Goal: Task Accomplishment & Management: Complete application form

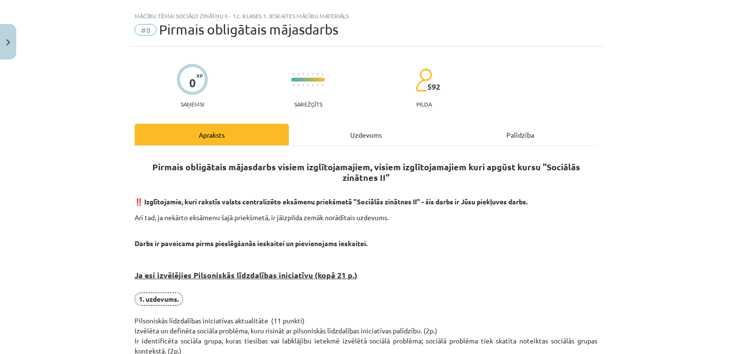
scroll to position [16, 0]
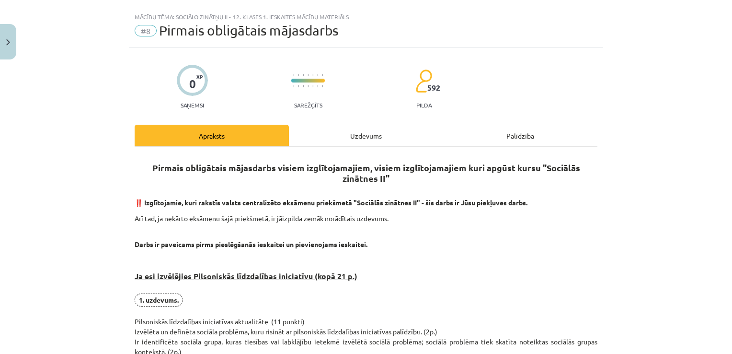
click at [351, 133] on div "Uzdevums" at bounding box center [366, 136] width 154 height 22
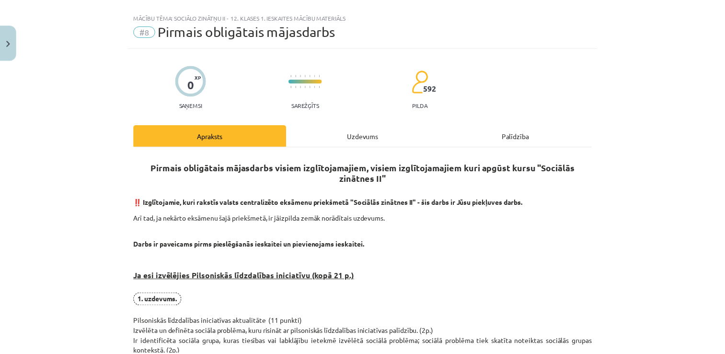
scroll to position [24, 0]
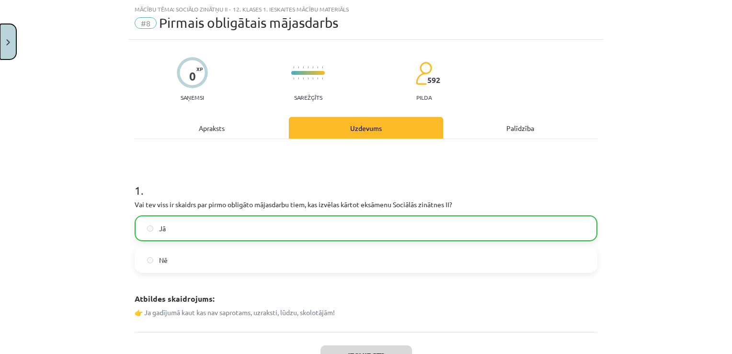
click at [6, 47] on button "Close" at bounding box center [8, 41] width 16 height 35
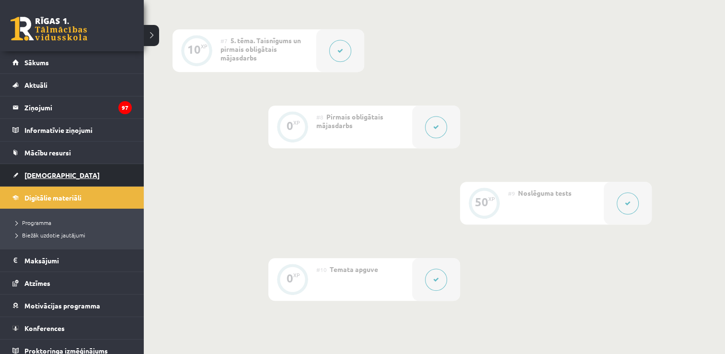
click at [38, 168] on link "[DEMOGRAPHIC_DATA]" at bounding box center [71, 175] width 119 height 22
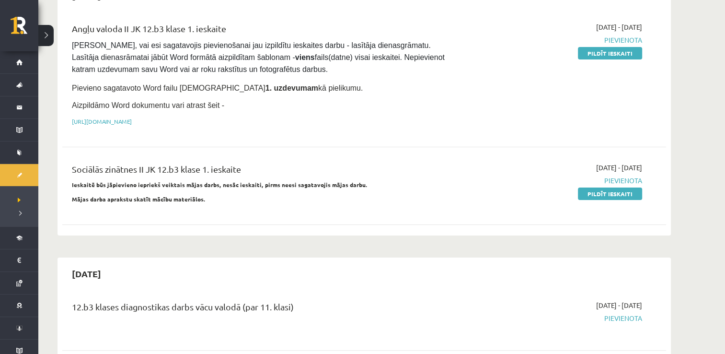
scroll to position [97, 0]
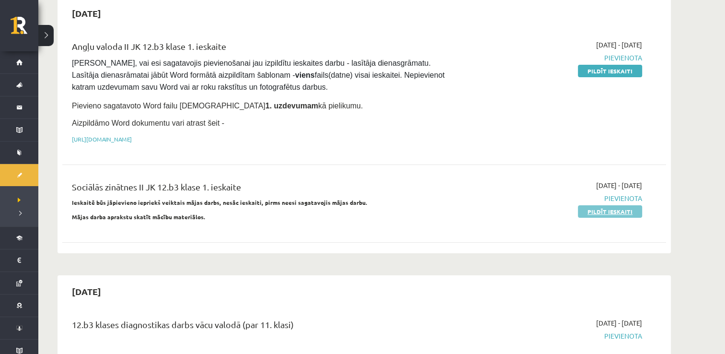
click at [590, 206] on link "Pildīt ieskaiti" at bounding box center [610, 211] width 64 height 12
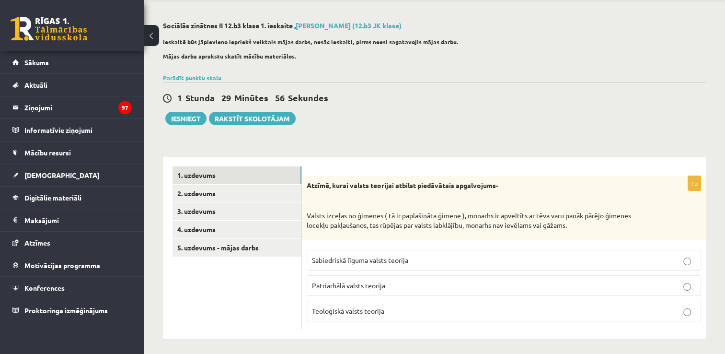
scroll to position [38, 0]
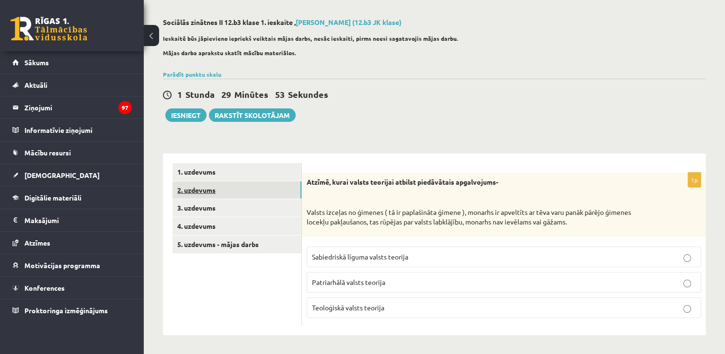
click at [194, 196] on link "2. uzdevums" at bounding box center [237, 190] width 129 height 18
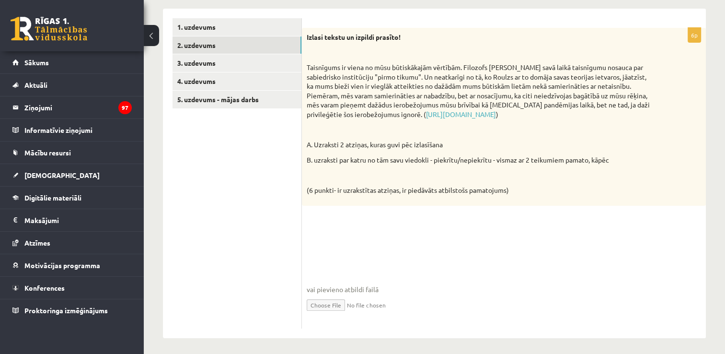
scroll to position [184, 0]
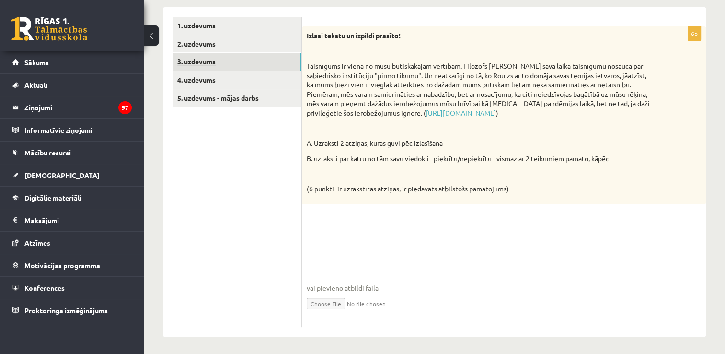
click at [180, 60] on link "3. uzdevums" at bounding box center [237, 62] width 129 height 18
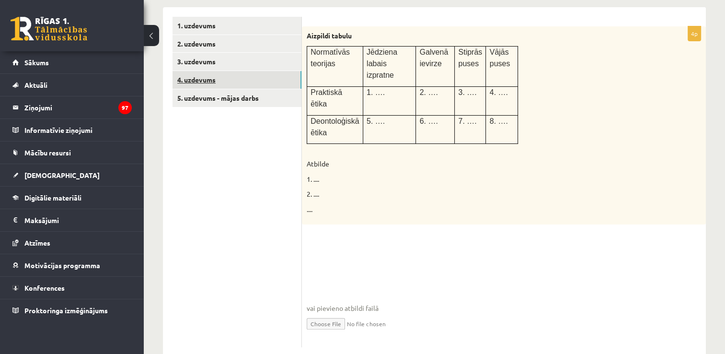
click at [194, 76] on link "4. uzdevums" at bounding box center [237, 80] width 129 height 18
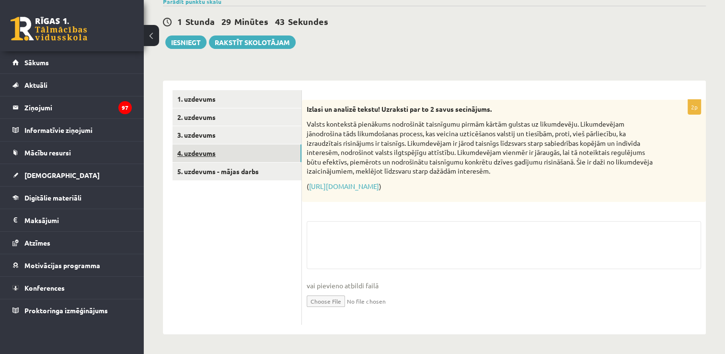
scroll to position [111, 0]
click at [204, 97] on link "1. uzdevums" at bounding box center [237, 99] width 129 height 18
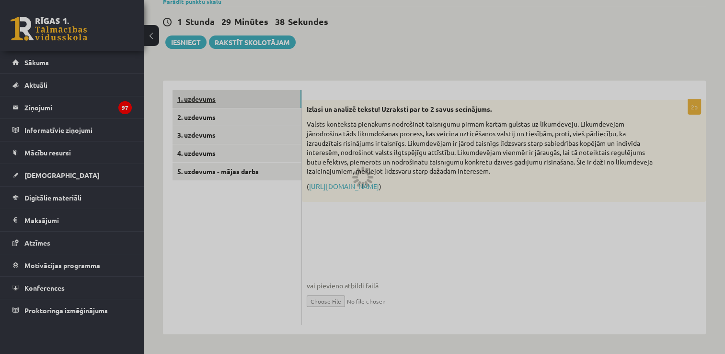
scroll to position [38, 0]
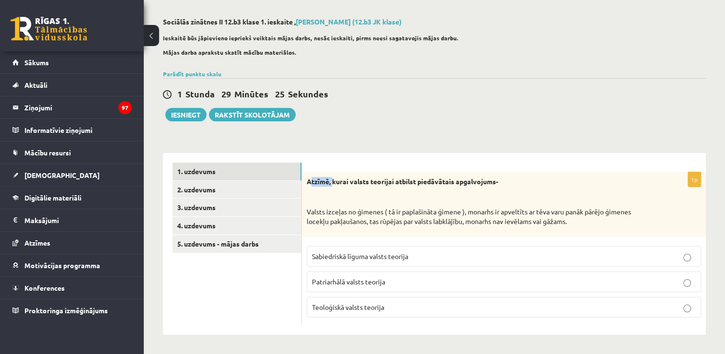
drag, startPoint x: 310, startPoint y: 179, endPoint x: 334, endPoint y: 185, distance: 24.6
click at [334, 185] on p "Atzīmē, kurai valsts teorijai atbilst piedāvātais apgalvojums-" at bounding box center [480, 182] width 346 height 10
drag, startPoint x: 334, startPoint y: 185, endPoint x: 324, endPoint y: 196, distance: 13.9
click at [324, 196] on p at bounding box center [480, 197] width 346 height 10
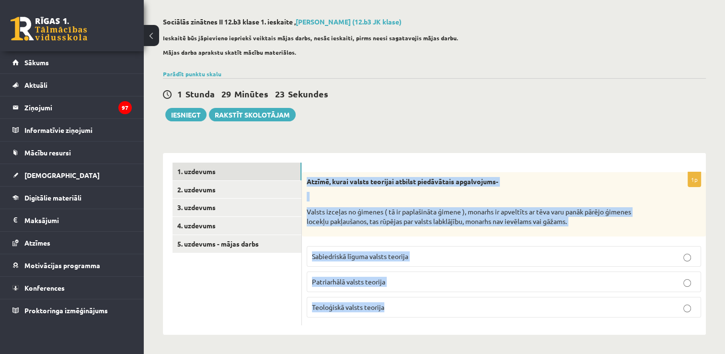
drag, startPoint x: 302, startPoint y: 180, endPoint x: 387, endPoint y: 300, distance: 146.9
click at [387, 300] on div "1p Atzīmē, kurai valsts teorijai atbilst piedāvātais apgalvojums- Valsts izceļa…" at bounding box center [504, 248] width 404 height 153
copy div "Atzīmē, kurai valsts teorijai atbilst piedāvātais apgalvojums- Valsts izceļas n…"
click at [370, 152] on div "**********" at bounding box center [434, 238] width 543 height 191
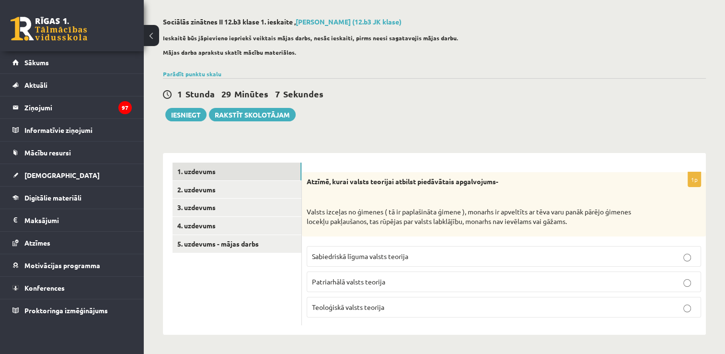
click at [349, 281] on span "Patriarhālā valsts teorija" at bounding box center [348, 281] width 73 height 9
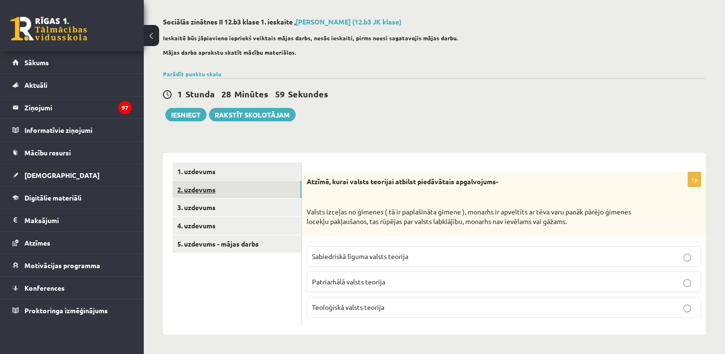
click at [207, 189] on link "2. uzdevums" at bounding box center [237, 190] width 129 height 18
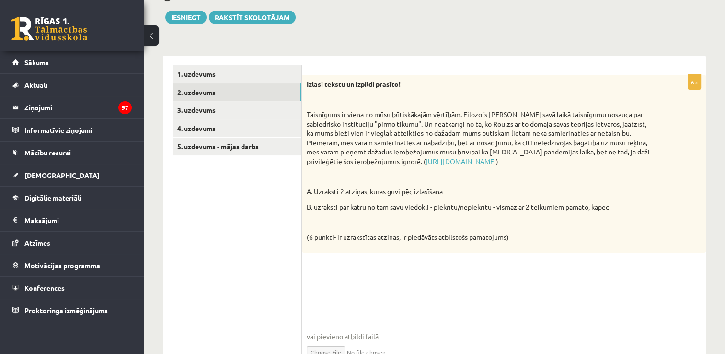
scroll to position [138, 0]
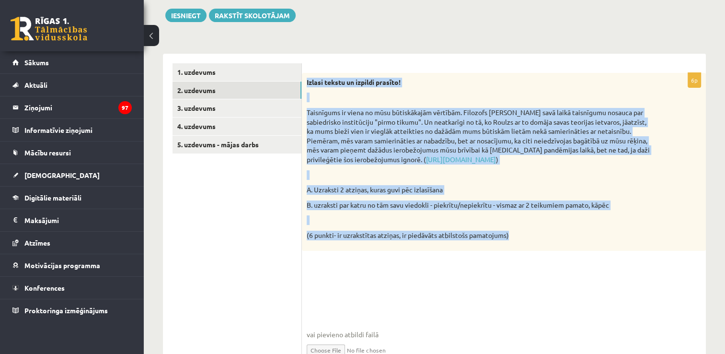
drag, startPoint x: 305, startPoint y: 80, endPoint x: 535, endPoint y: 229, distance: 274.7
click at [535, 229] on div "Izlasi tekstu un izpildi prasīto! Taisnīgums ir viena no mūsu būtiskākajām vērt…" at bounding box center [504, 162] width 404 height 178
copy div "Izlasi tekstu un izpildi prasīto! Taisnīgums ir viena no mūsu būtiskākajām vērt…"
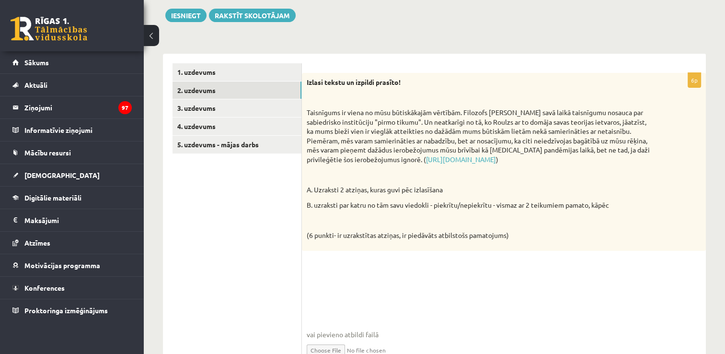
click at [216, 198] on ul "1. uzdevums 2. uzdevums 3. uzdevums 4. uzdevums 5. uzdevums - mājas darbs" at bounding box center [237, 218] width 129 height 310
click at [336, 346] on input "file" at bounding box center [504, 349] width 394 height 20
type input "**********"
click at [245, 112] on link "3. uzdevums" at bounding box center [237, 108] width 129 height 18
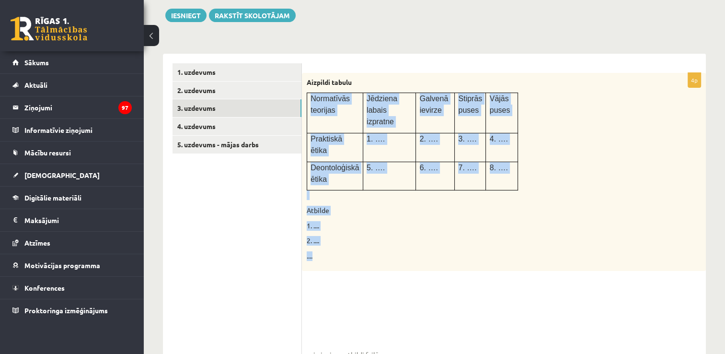
drag, startPoint x: 308, startPoint y: 100, endPoint x: 370, endPoint y: 236, distance: 149.7
click at [370, 236] on div "Aizpildi tabulu Normatīvās teorijas Jēdziena labais izpratne Galvenā ievirze St…" at bounding box center [504, 172] width 404 height 198
copy div "Normatīvās teorijas Jēdziena labais izpratne Galvenā ievirze Stiprās puses Vājā…"
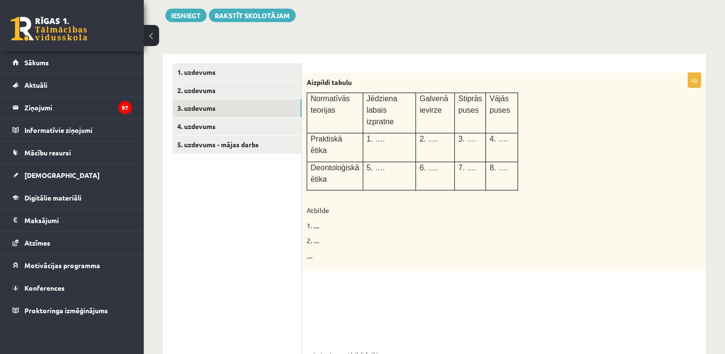
click at [233, 195] on ul "1. uzdevums 2. uzdevums 3. uzdevums 4. uzdevums 5. uzdevums - mājas darbs" at bounding box center [237, 228] width 129 height 331
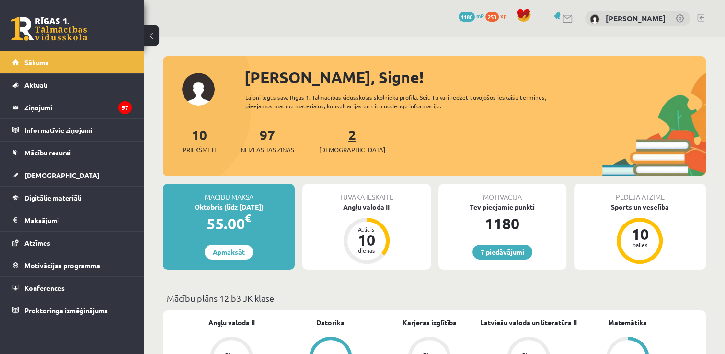
click at [334, 149] on span "[DEMOGRAPHIC_DATA]" at bounding box center [352, 150] width 66 height 10
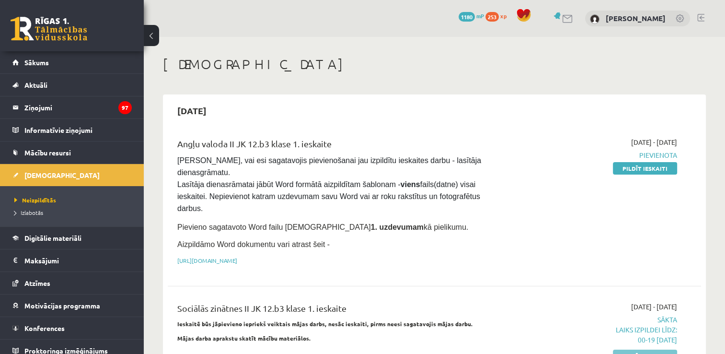
click at [642, 349] on link "Pildīt ieskaiti" at bounding box center [645, 355] width 64 height 12
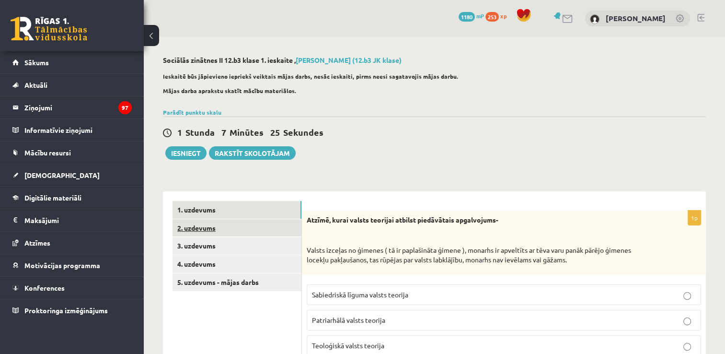
click at [250, 230] on link "2. uzdevums" at bounding box center [237, 228] width 129 height 18
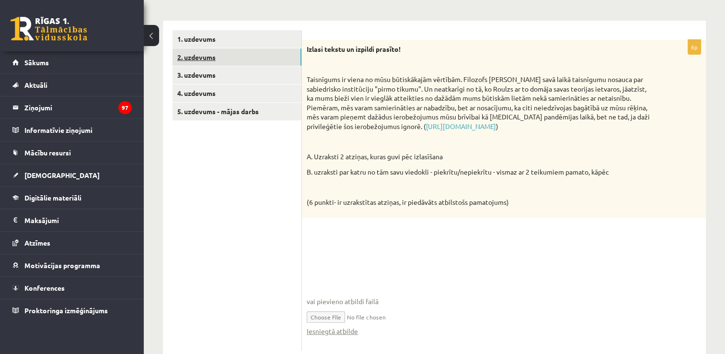
scroll to position [173, 0]
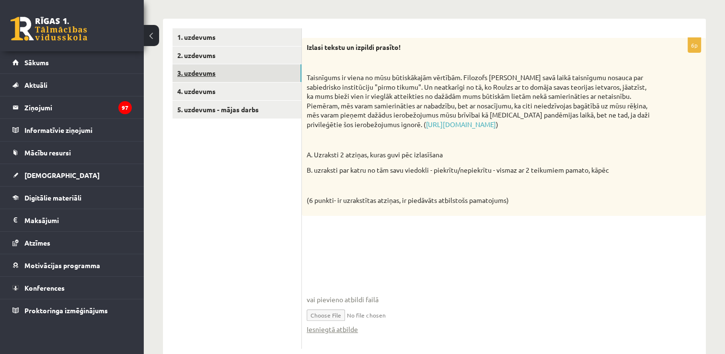
click at [247, 72] on link "3. uzdevums" at bounding box center [237, 73] width 129 height 18
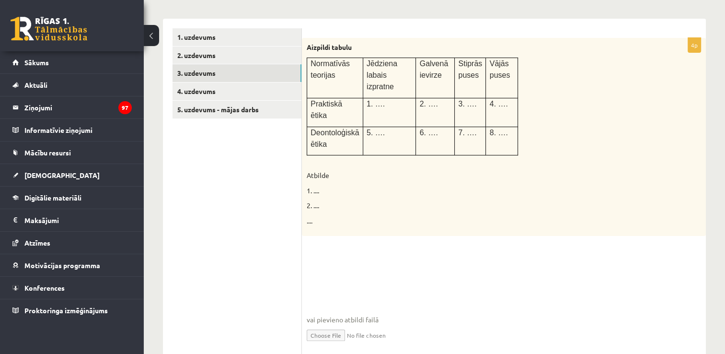
click at [339, 324] on input "file" at bounding box center [504, 334] width 394 height 20
type input "**********"
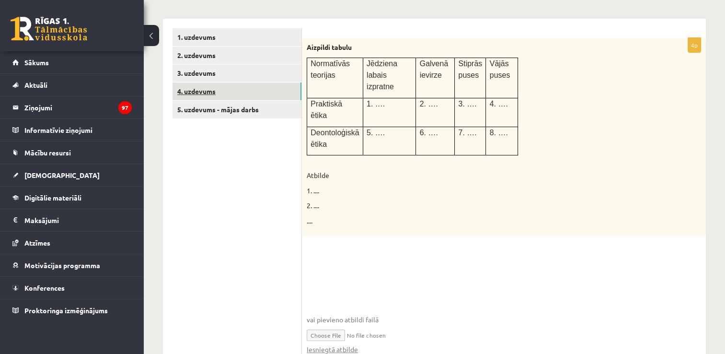
click at [228, 98] on link "4. uzdevums" at bounding box center [237, 91] width 129 height 18
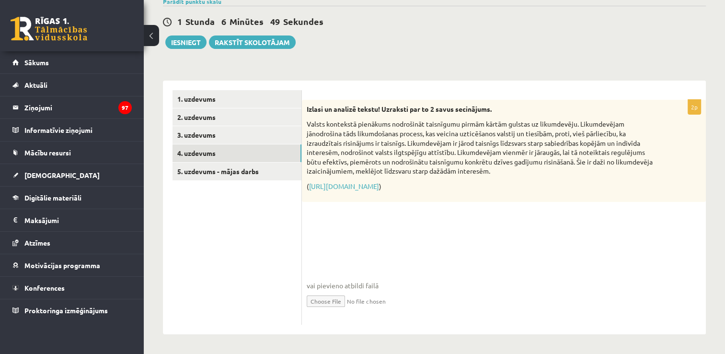
drag, startPoint x: 305, startPoint y: 110, endPoint x: 485, endPoint y: 186, distance: 195.4
click at [485, 186] on div "Izlasi un analizē tekstu! Uzraksti par to 2 savus secinājums. Valsts kontekstā …" at bounding box center [504, 151] width 404 height 102
copy div "Izlasi un analizē tekstu! Uzraksti par to 2 savus secinājums. Valsts kontekstā …"
click at [329, 300] on input "file" at bounding box center [504, 300] width 394 height 20
type input "**********"
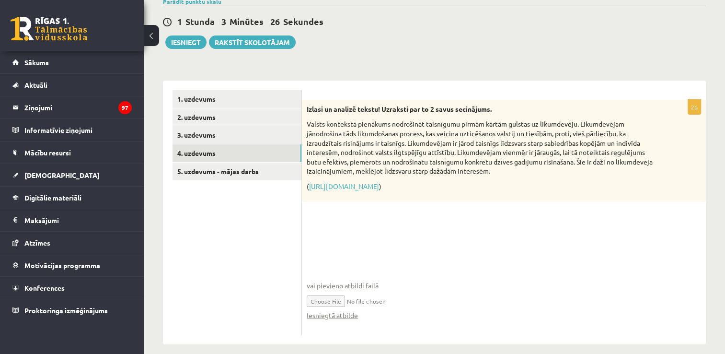
drag, startPoint x: 259, startPoint y: 258, endPoint x: 264, endPoint y: 188, distance: 70.6
click at [264, 188] on ul "1. uzdevums 2. uzdevums 3. uzdevums 4. uzdevums 5. uzdevums - mājas darbs" at bounding box center [237, 212] width 129 height 244
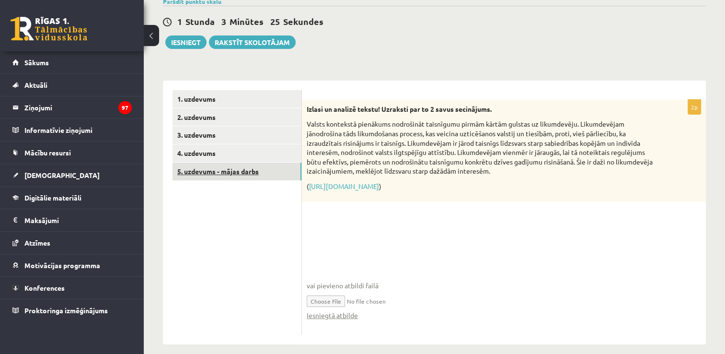
click at [236, 173] on link "5. uzdevums - mājas darbs" at bounding box center [237, 171] width 129 height 18
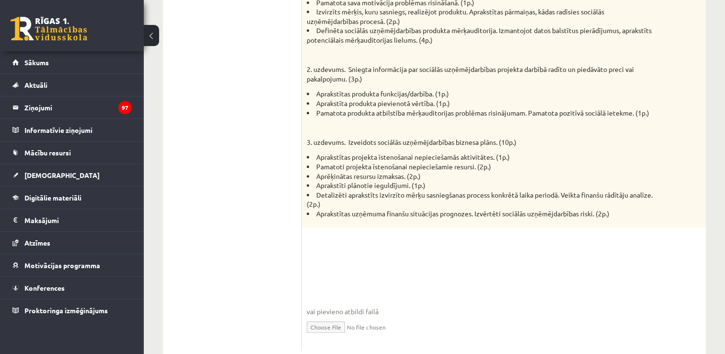
scroll to position [616, 0]
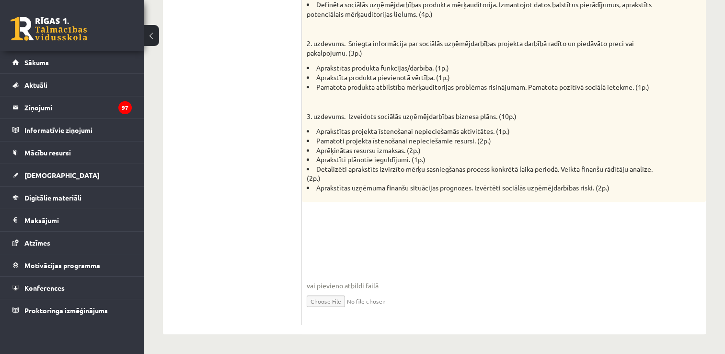
click at [318, 303] on input "file" at bounding box center [504, 300] width 394 height 20
type input "**********"
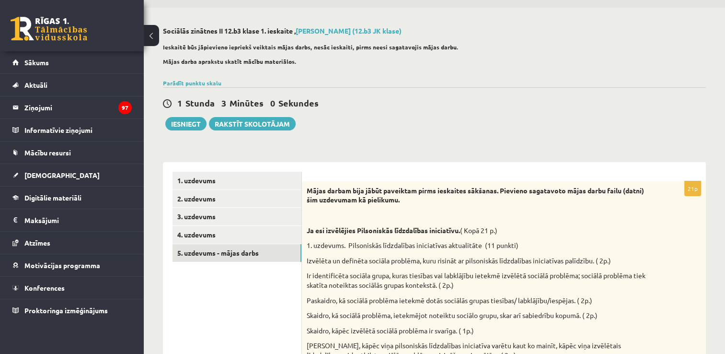
scroll to position [0, 0]
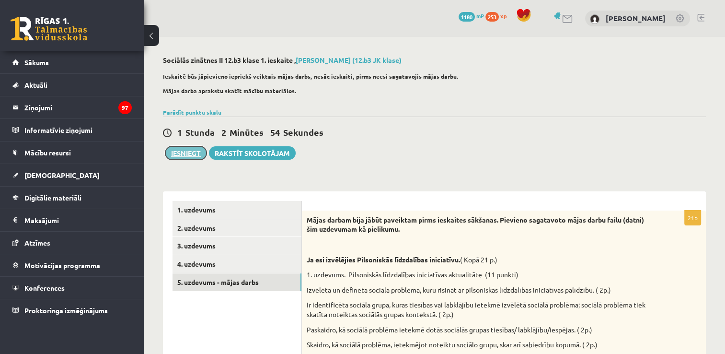
click at [188, 150] on button "Iesniegt" at bounding box center [185, 152] width 41 height 13
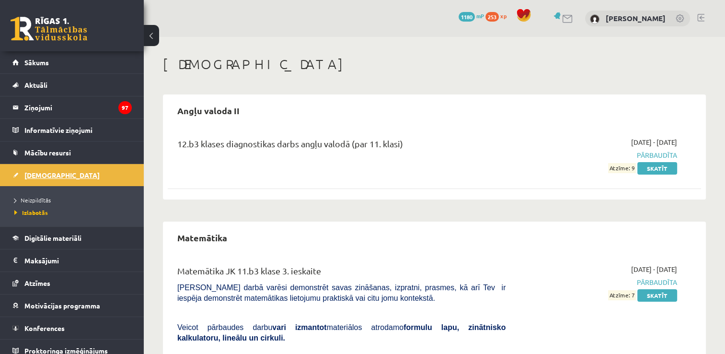
click at [46, 170] on link "[DEMOGRAPHIC_DATA]" at bounding box center [71, 175] width 119 height 22
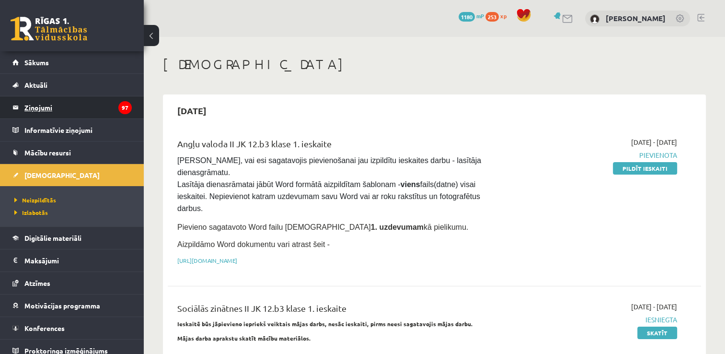
click at [69, 108] on legend "Ziņojumi 97" at bounding box center [77, 107] width 107 height 22
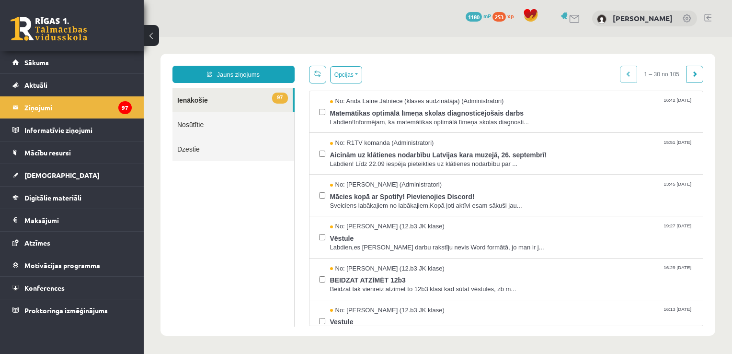
click at [711, 16] on link at bounding box center [707, 18] width 7 height 8
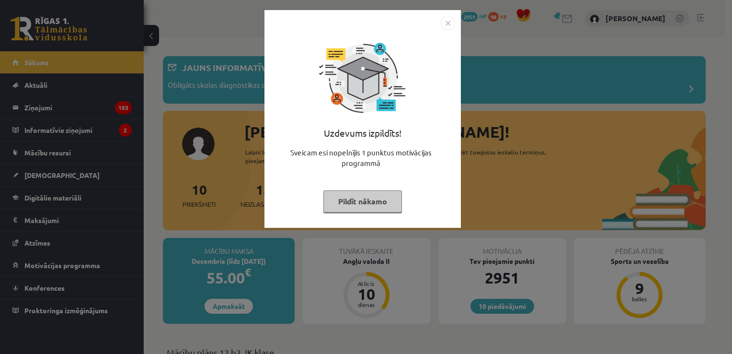
click at [368, 193] on button "Pildīt nākamo" at bounding box center [362, 201] width 79 height 22
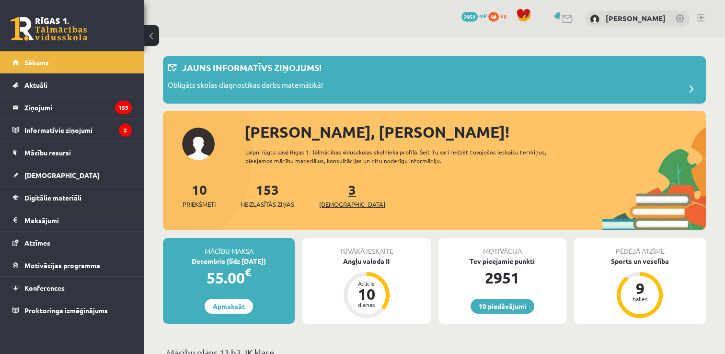
click at [337, 192] on link "3 Ieskaites" at bounding box center [352, 195] width 66 height 28
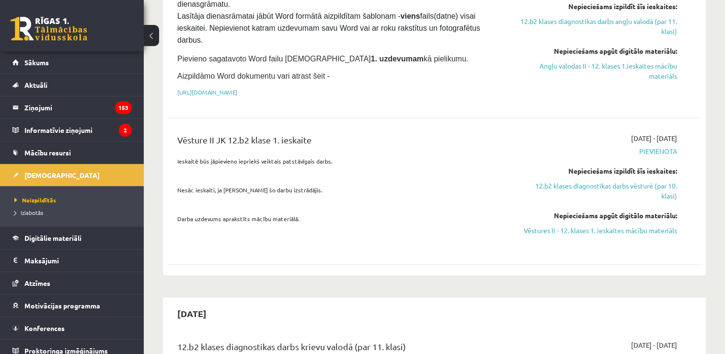
scroll to position [364, 0]
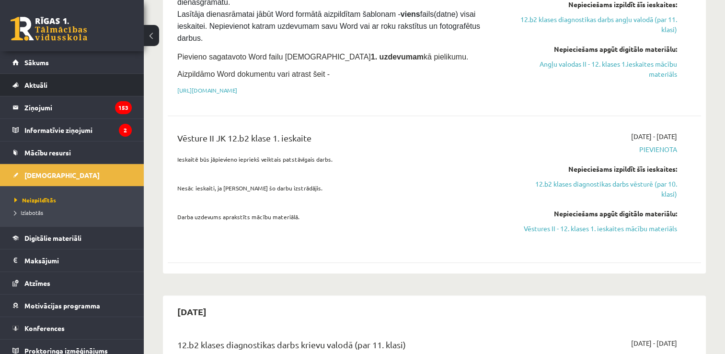
click at [70, 73] on li "Aktuāli Kā mācīties eSKOLĀ Kontakti Normatīvie akti Online konsultācijas Skolot…" at bounding box center [72, 84] width 144 height 23
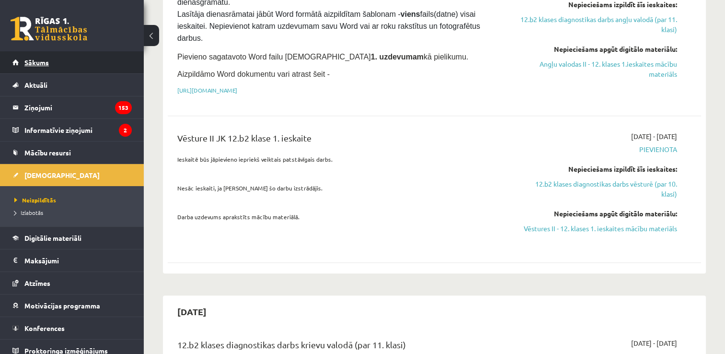
click at [70, 63] on link "Sākums" at bounding box center [71, 62] width 119 height 22
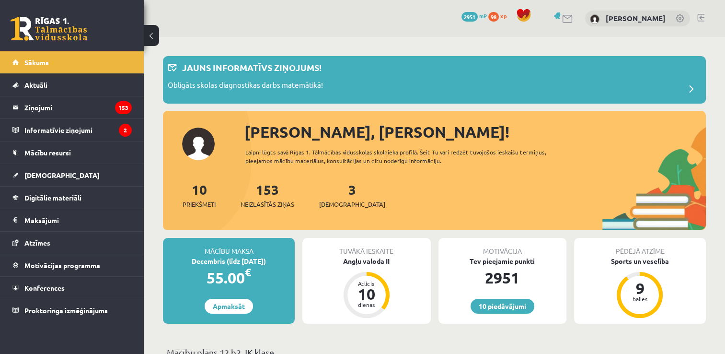
click at [702, 12] on div "10 Dāvanas 2951 mP 98 xp Kristers Kalniņš" at bounding box center [434, 18] width 581 height 37
click at [700, 18] on link at bounding box center [700, 18] width 7 height 8
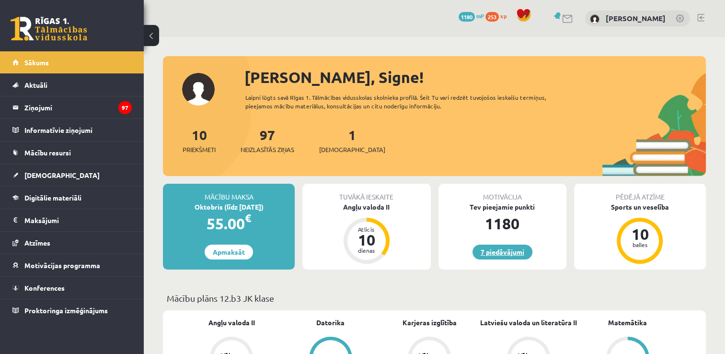
click at [507, 255] on link "7 piedāvājumi" at bounding box center [502, 251] width 60 height 15
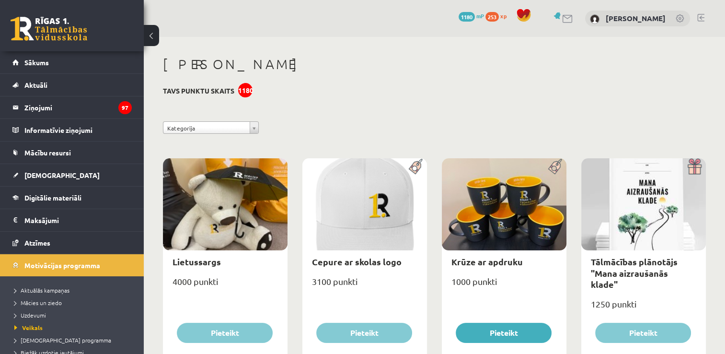
click at [704, 18] on link at bounding box center [700, 18] width 7 height 8
